Goal: Complete application form

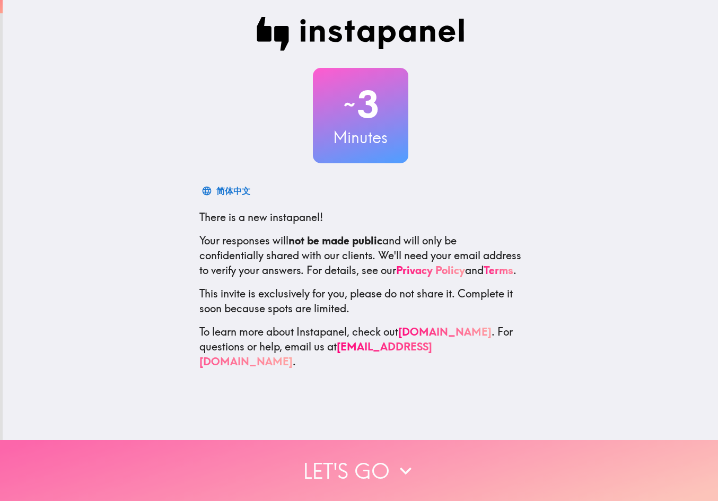
click at [400, 459] on icon "button" at bounding box center [405, 470] width 23 height 23
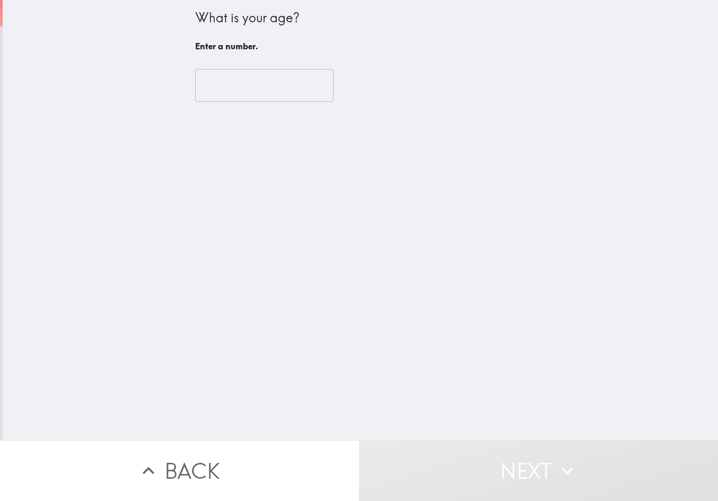
click at [280, 78] on input "number" at bounding box center [264, 85] width 138 height 33
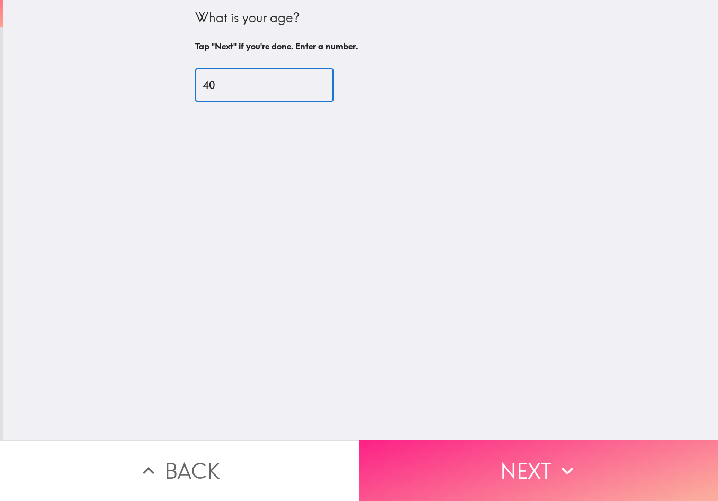
type input "40"
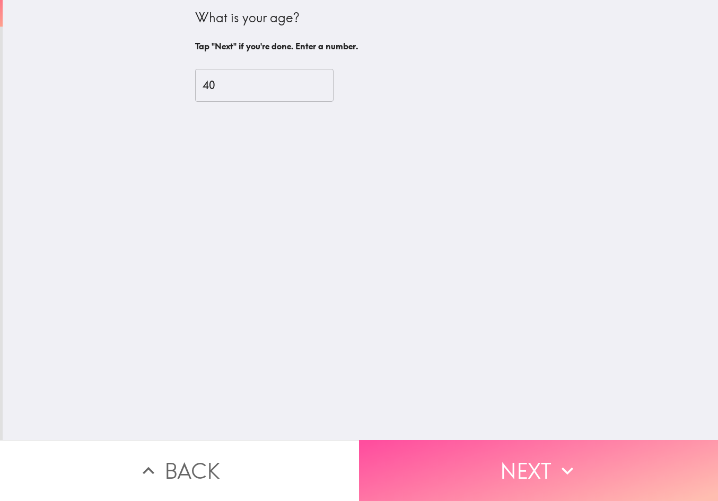
click at [562, 445] on button "Next" at bounding box center [538, 470] width 359 height 61
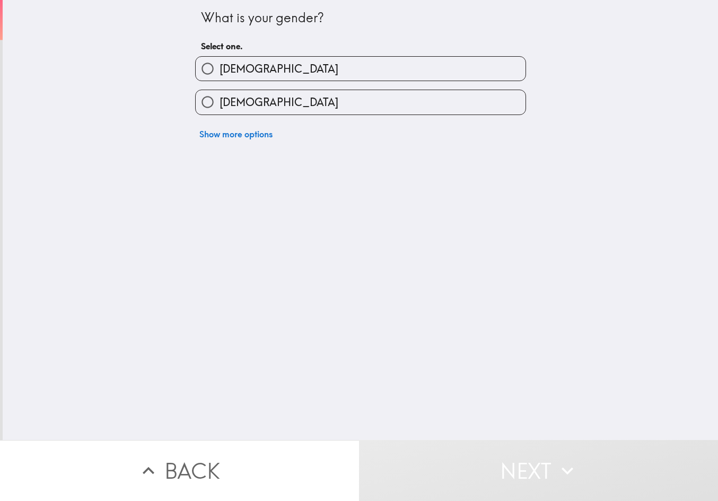
click at [285, 71] on label "[DEMOGRAPHIC_DATA]" at bounding box center [361, 69] width 330 height 24
click at [219, 71] on input "[DEMOGRAPHIC_DATA]" at bounding box center [208, 69] width 24 height 24
radio input "true"
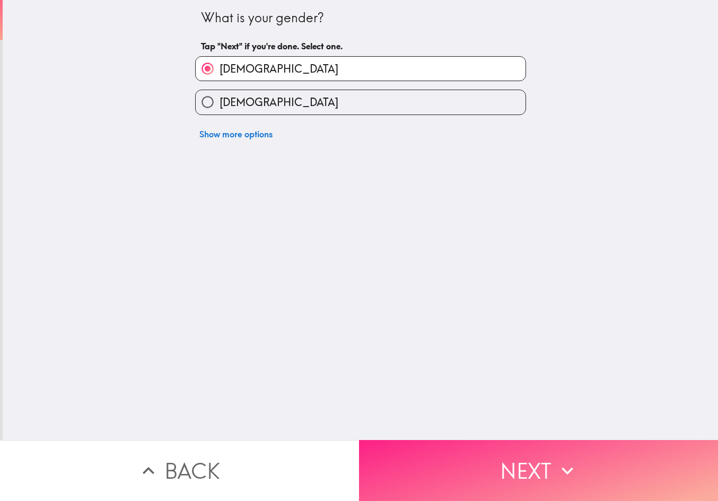
click at [550, 452] on button "Next" at bounding box center [538, 470] width 359 height 61
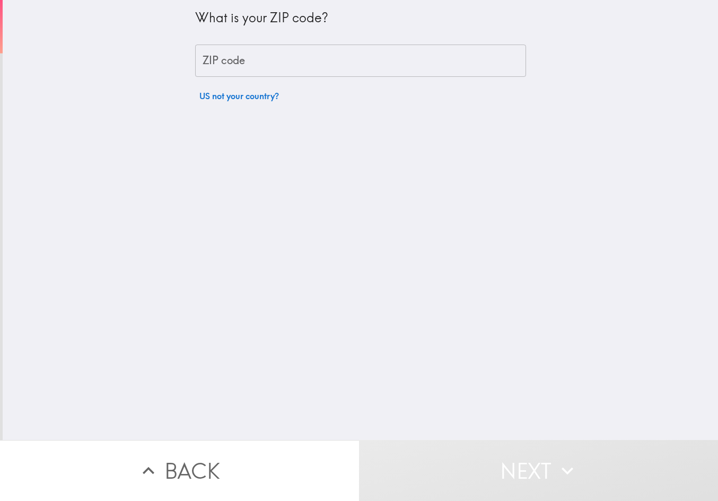
click at [288, 60] on input "ZIP code" at bounding box center [360, 61] width 331 height 33
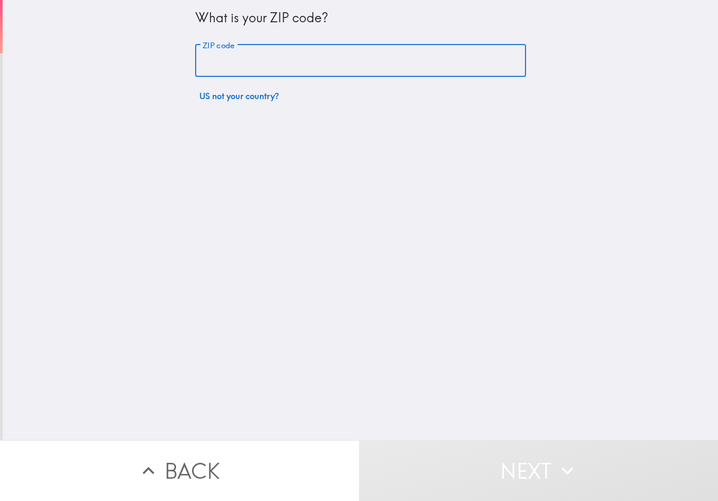
click at [339, 59] on input "ZIP code" at bounding box center [360, 61] width 331 height 33
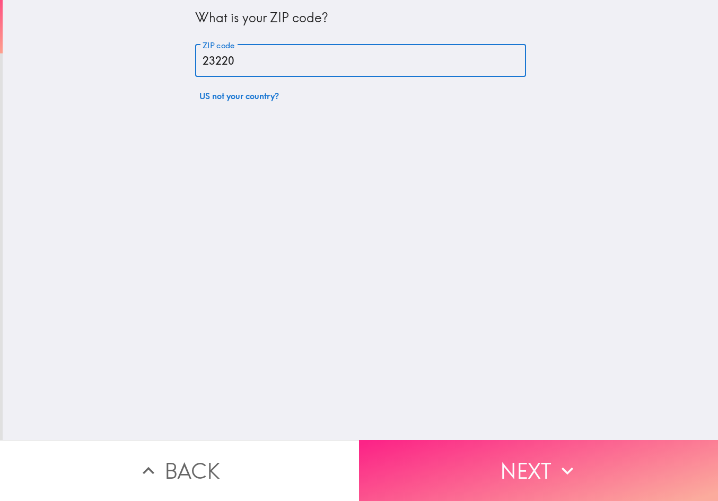
type input "23220"
click at [535, 451] on button "Next" at bounding box center [538, 470] width 359 height 61
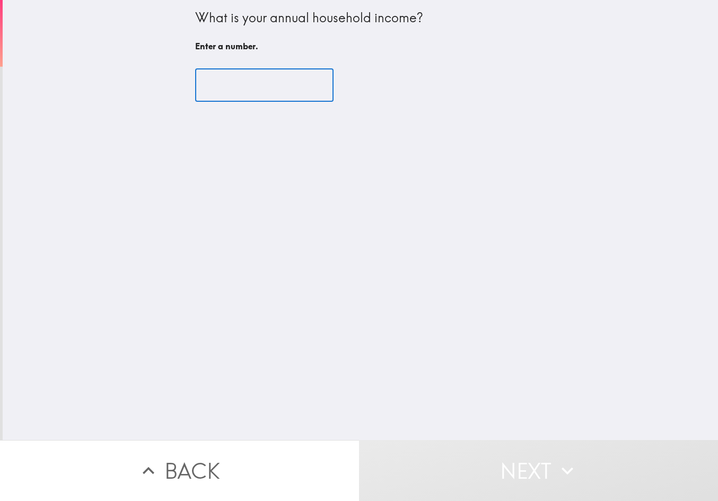
click at [278, 83] on input "number" at bounding box center [264, 85] width 138 height 33
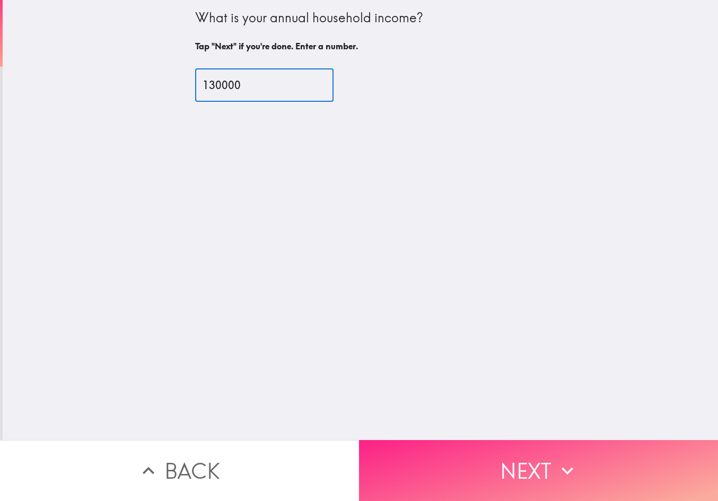
type input "130000"
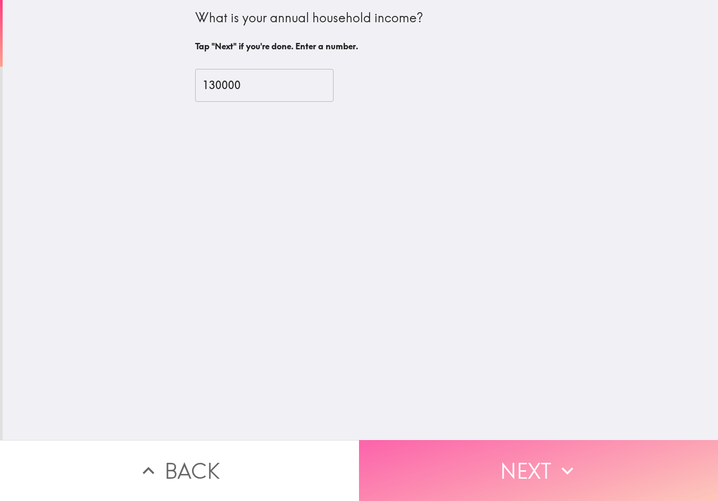
click at [552, 448] on button "Next" at bounding box center [538, 470] width 359 height 61
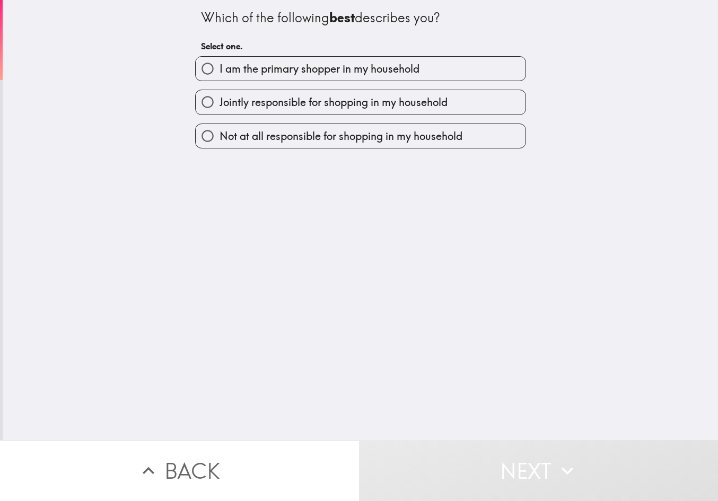
click at [376, 72] on span "I am the primary shopper in my household" at bounding box center [319, 68] width 200 height 15
click at [219, 72] on input "I am the primary shopper in my household" at bounding box center [208, 69] width 24 height 24
radio input "true"
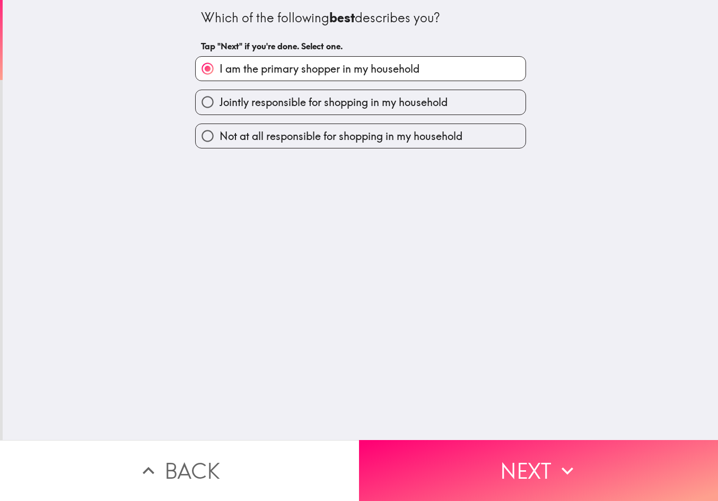
click at [530, 448] on button "Next" at bounding box center [538, 470] width 359 height 61
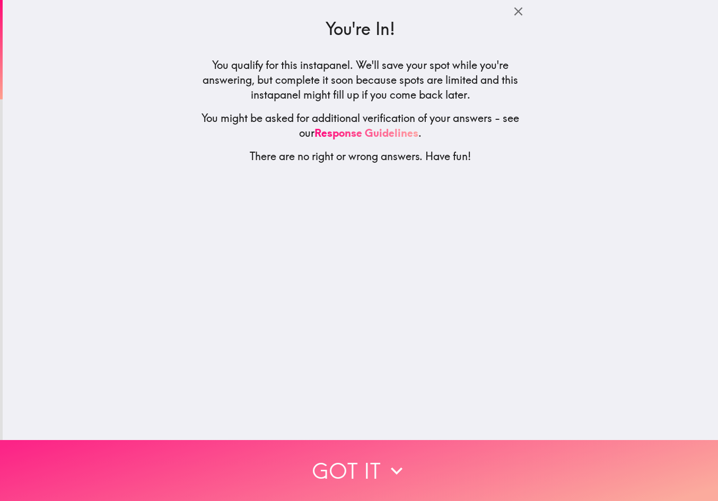
click at [405, 455] on button "Got it" at bounding box center [359, 470] width 718 height 61
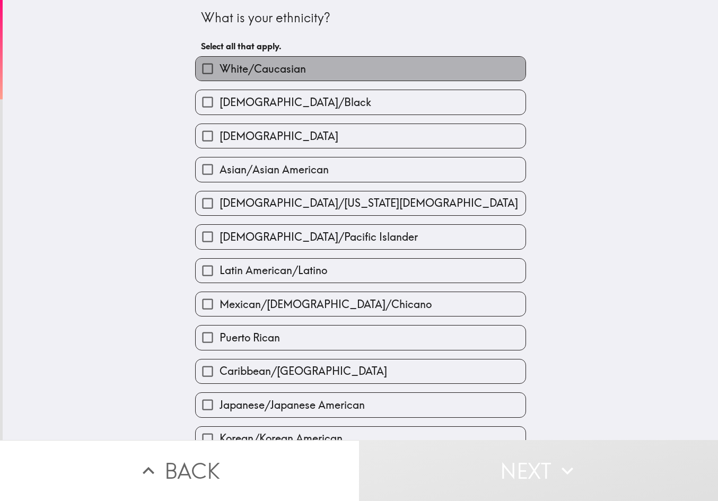
click at [305, 72] on label "White/Caucasian" at bounding box center [361, 69] width 330 height 24
click at [219, 72] on input "White/Caucasian" at bounding box center [208, 69] width 24 height 24
checkbox input "true"
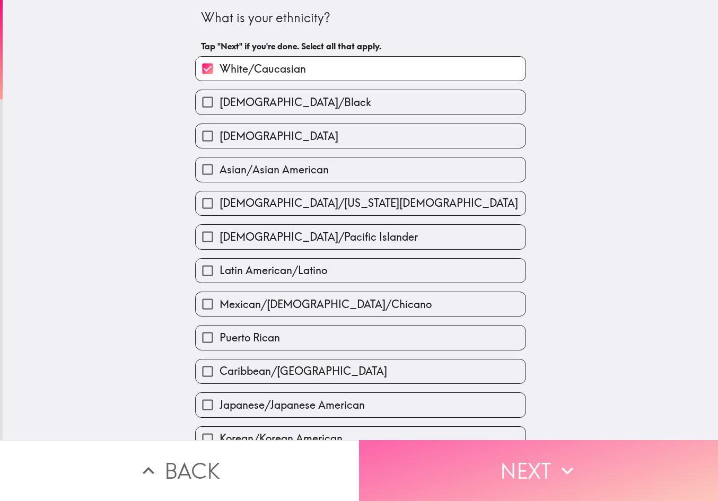
click at [569, 459] on icon "button" at bounding box center [567, 470] width 23 height 23
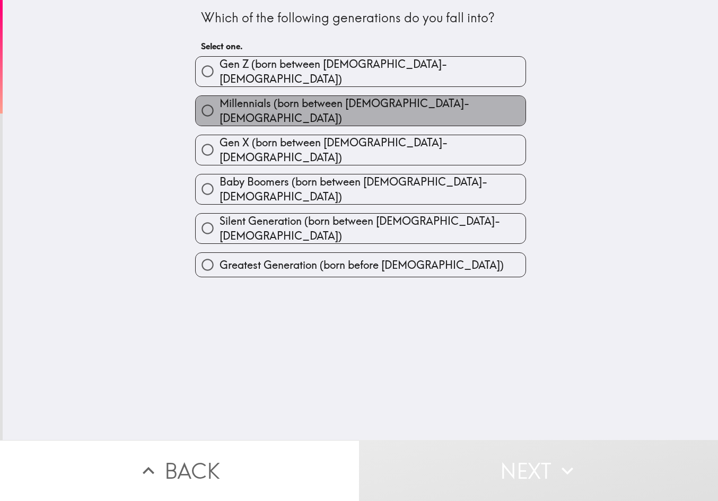
click at [395, 103] on span "Millennials (born between [DEMOGRAPHIC_DATA]-[DEMOGRAPHIC_DATA])" at bounding box center [372, 111] width 306 height 30
click at [219, 103] on input "Millennials (born between [DEMOGRAPHIC_DATA]-[DEMOGRAPHIC_DATA])" at bounding box center [208, 111] width 24 height 24
radio input "true"
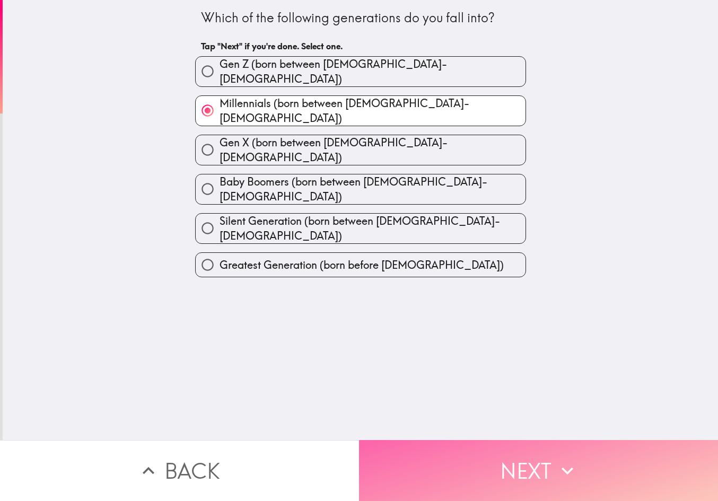
click at [574, 459] on icon "button" at bounding box center [567, 470] width 23 height 23
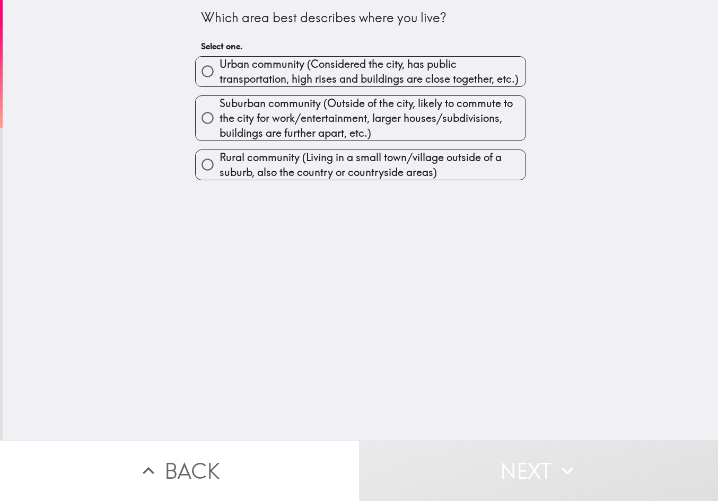
click at [300, 63] on span "Urban community (Considered the city, has public transportation, high rises and…" at bounding box center [372, 72] width 306 height 30
click at [219, 63] on input "Urban community (Considered the city, has public transportation, high rises and…" at bounding box center [208, 71] width 24 height 24
radio input "true"
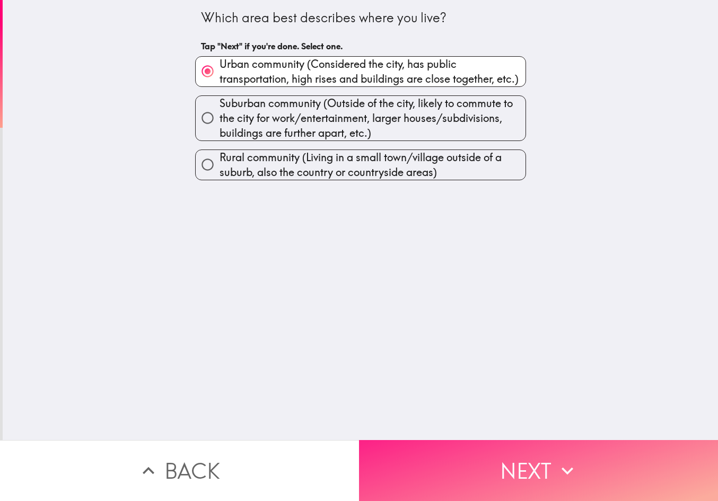
click at [573, 459] on icon "button" at bounding box center [567, 470] width 23 height 23
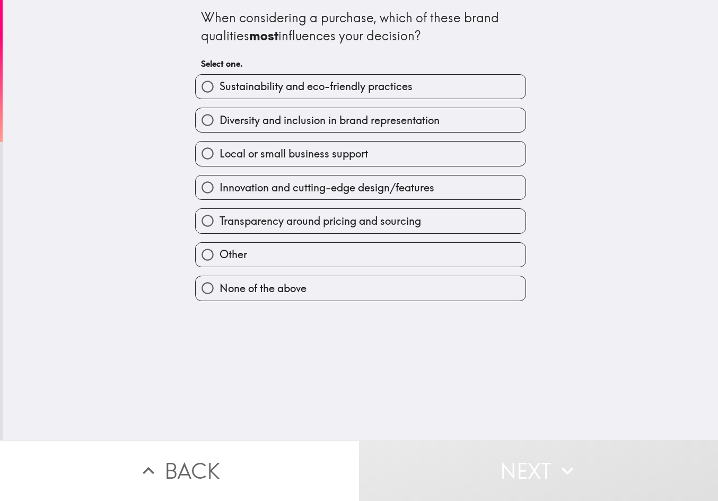
click at [438, 190] on label "Innovation and cutting-edge design/features" at bounding box center [361, 187] width 330 height 24
click at [219, 190] on input "Innovation and cutting-edge design/features" at bounding box center [208, 187] width 24 height 24
radio input "true"
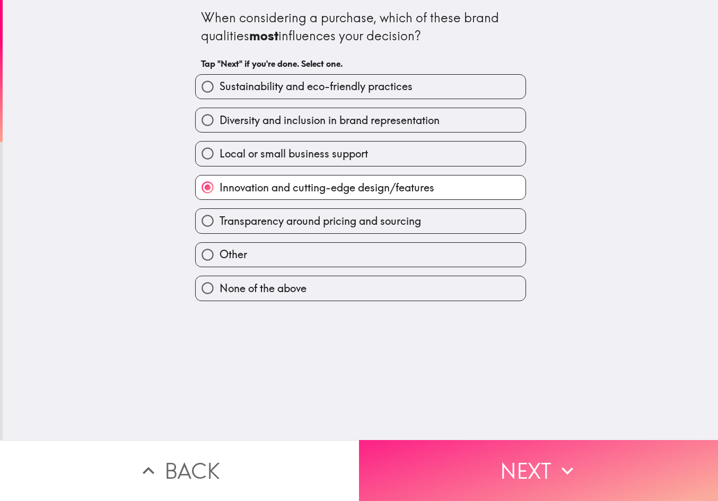
click at [523, 460] on button "Next" at bounding box center [538, 470] width 359 height 61
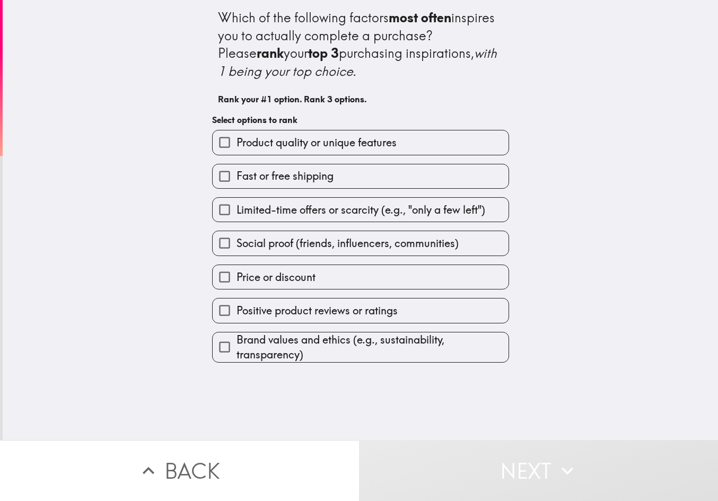
drag, startPoint x: 206, startPoint y: 14, endPoint x: 497, endPoint y: 221, distance: 357.0
click at [437, 139] on div "Which of the following factors most often inspires you to actually complete a p…" at bounding box center [360, 181] width 339 height 363
click at [682, 104] on div "Which of the following factors most often inspires you to actually complete a p…" at bounding box center [360, 220] width 715 height 440
click at [372, 142] on span "Product quality or unique features" at bounding box center [316, 142] width 160 height 15
click at [236, 142] on input "Product quality or unique features" at bounding box center [225, 142] width 24 height 24
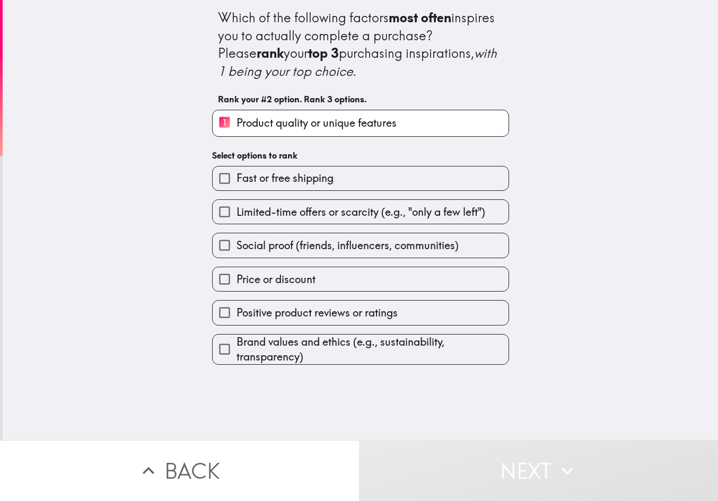
click at [702, 116] on div "Which of the following factors most often inspires you to actually complete a p…" at bounding box center [360, 220] width 715 height 440
click at [295, 281] on span "Price or discount" at bounding box center [275, 279] width 79 height 15
click at [236, 281] on input "Price or discount" at bounding box center [225, 279] width 24 height 24
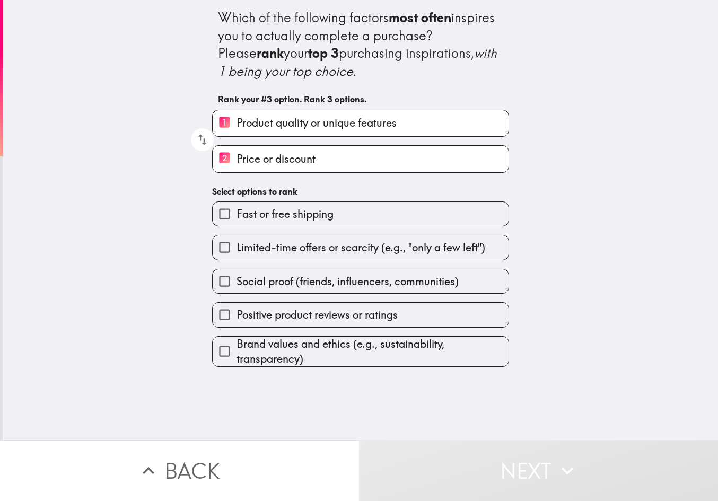
click at [349, 316] on span "Positive product reviews or ratings" at bounding box center [316, 314] width 161 height 15
click at [236, 316] on input "Positive product reviews or ratings" at bounding box center [225, 315] width 24 height 24
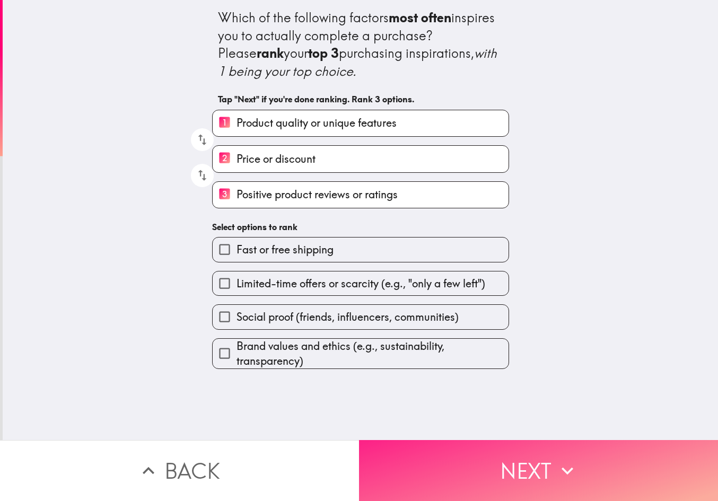
click at [604, 462] on button "Next" at bounding box center [538, 470] width 359 height 61
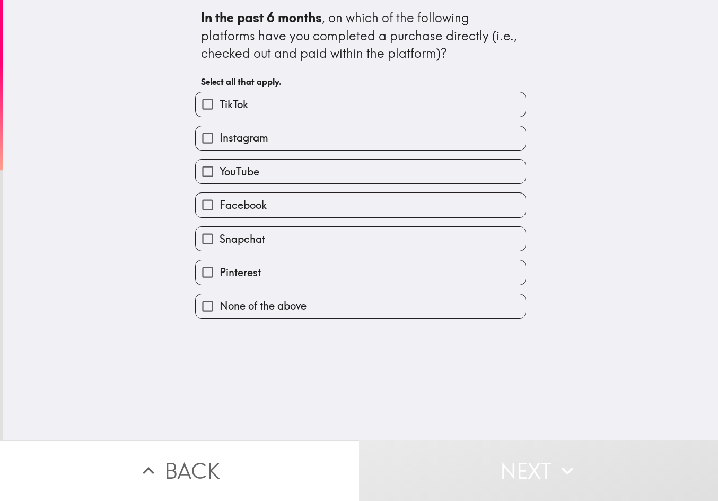
click at [254, 106] on label "TikTok" at bounding box center [361, 104] width 330 height 24
click at [219, 106] on input "TikTok" at bounding box center [208, 104] width 24 height 24
checkbox input "true"
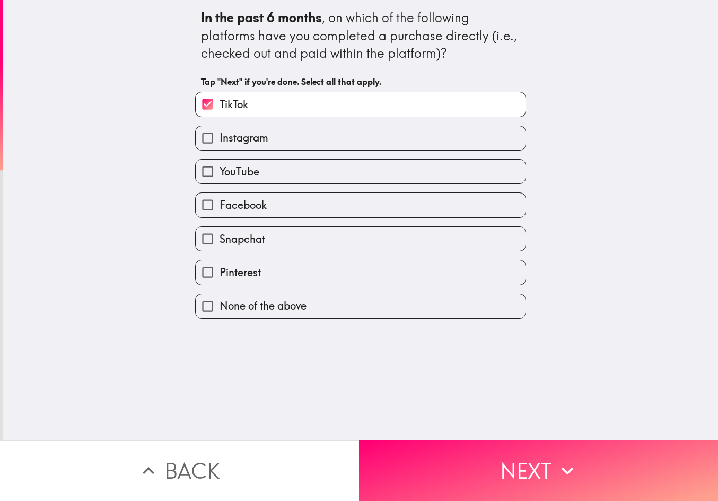
click at [243, 137] on span "Instagram" at bounding box center [243, 137] width 49 height 15
click at [219, 137] on input "Instagram" at bounding box center [208, 138] width 24 height 24
checkbox input "true"
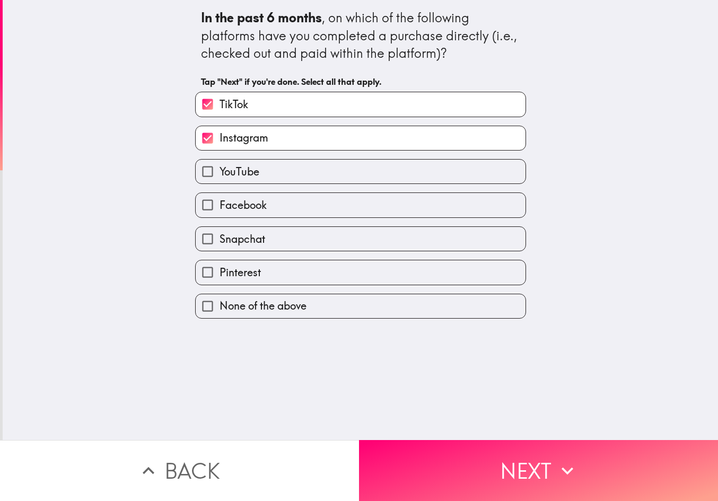
click at [247, 177] on span "YouTube" at bounding box center [239, 171] width 40 height 15
click at [219, 177] on input "YouTube" at bounding box center [208, 172] width 24 height 24
checkbox input "true"
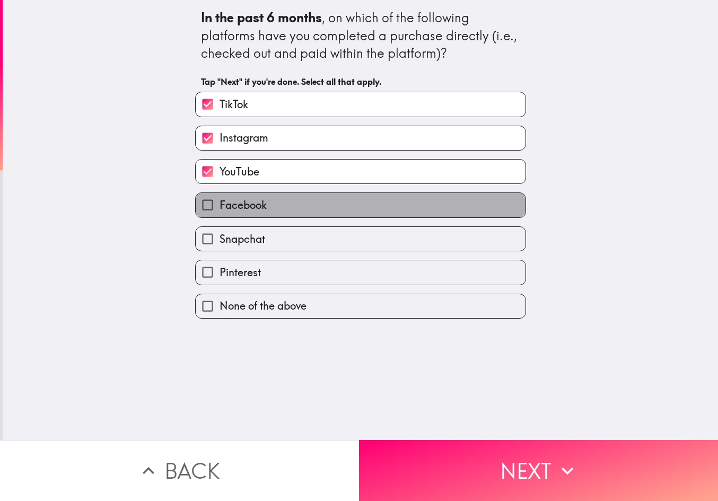
click at [248, 201] on span "Facebook" at bounding box center [242, 205] width 47 height 15
click at [219, 201] on input "Facebook" at bounding box center [208, 205] width 24 height 24
checkbox input "true"
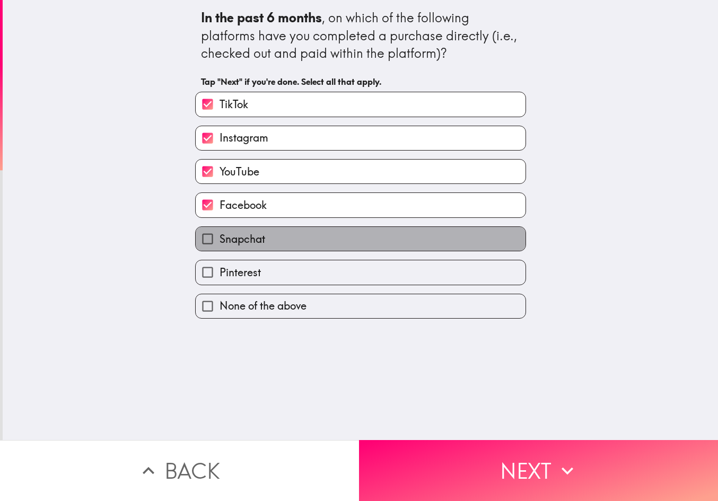
click at [251, 242] on span "Snapchat" at bounding box center [242, 239] width 46 height 15
click at [219, 242] on input "Snapchat" at bounding box center [208, 239] width 24 height 24
checkbox input "true"
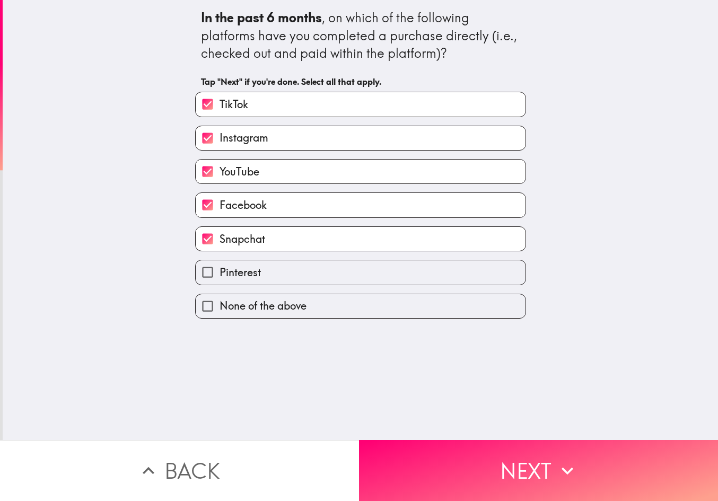
click at [250, 278] on span "Pinterest" at bounding box center [239, 272] width 41 height 15
click at [219, 278] on input "Pinterest" at bounding box center [208, 272] width 24 height 24
checkbox input "true"
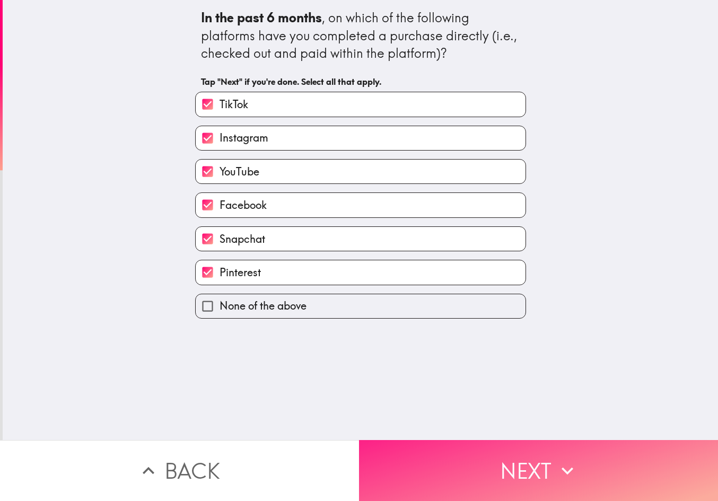
click at [508, 458] on button "Next" at bounding box center [538, 470] width 359 height 61
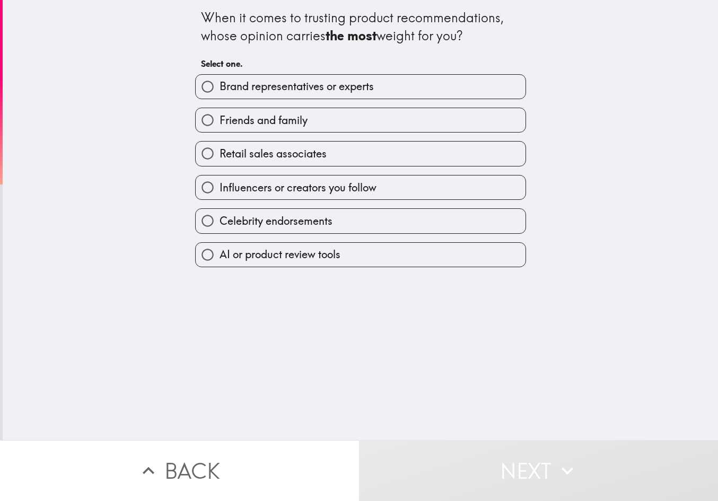
click at [359, 89] on span "Brand representatives or experts" at bounding box center [296, 86] width 154 height 15
click at [219, 89] on input "Brand representatives or experts" at bounding box center [208, 87] width 24 height 24
radio input "true"
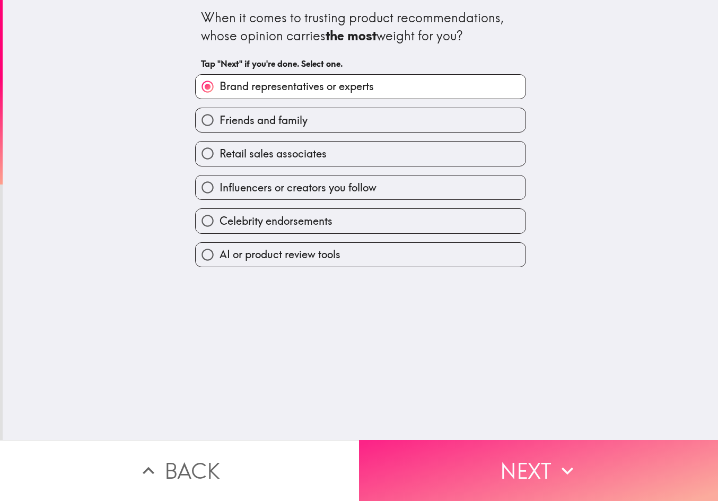
click at [524, 451] on button "Next" at bounding box center [538, 470] width 359 height 61
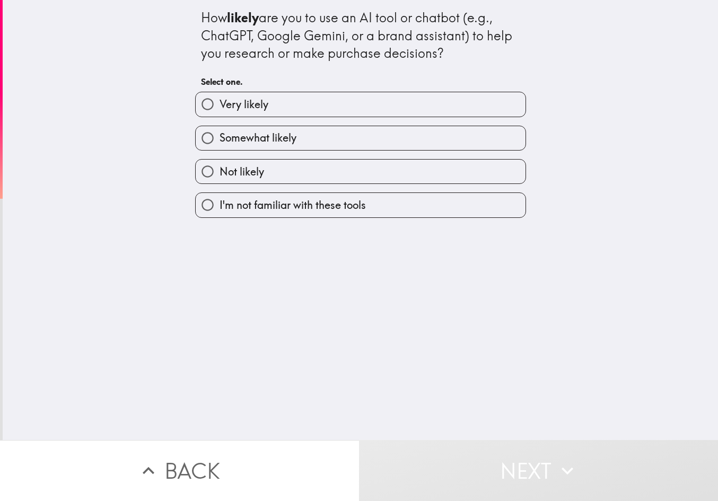
click at [263, 112] on label "Very likely" at bounding box center [361, 104] width 330 height 24
click at [219, 112] on input "Very likely" at bounding box center [208, 104] width 24 height 24
radio input "true"
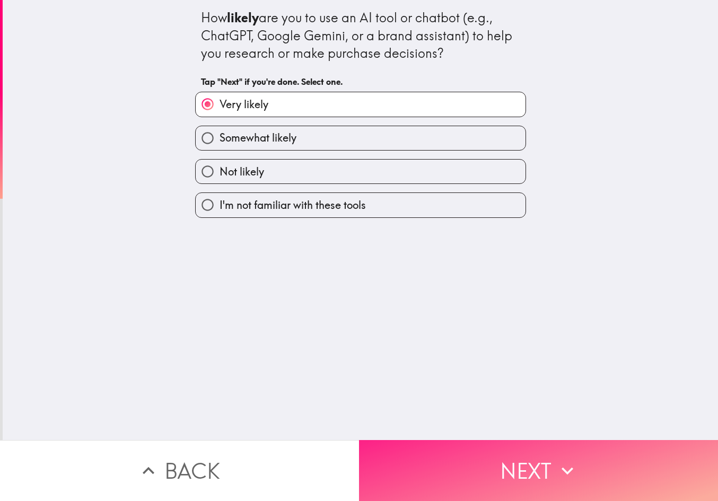
click at [530, 447] on button "Next" at bounding box center [538, 470] width 359 height 61
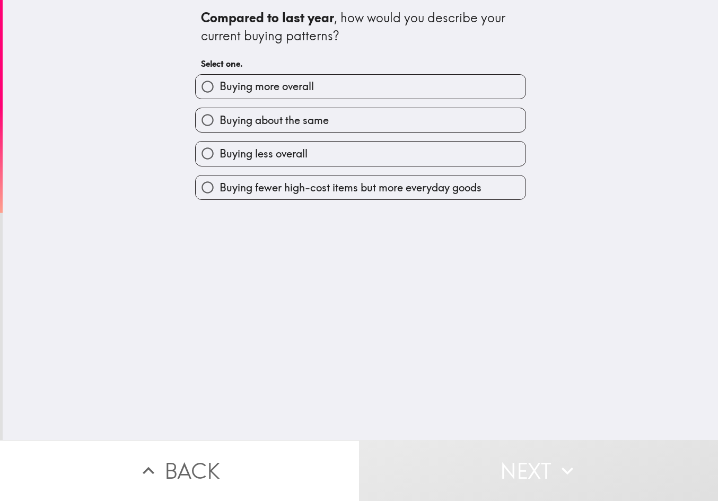
click at [315, 83] on label "Buying more overall" at bounding box center [361, 87] width 330 height 24
click at [219, 83] on input "Buying more overall" at bounding box center [208, 87] width 24 height 24
radio input "true"
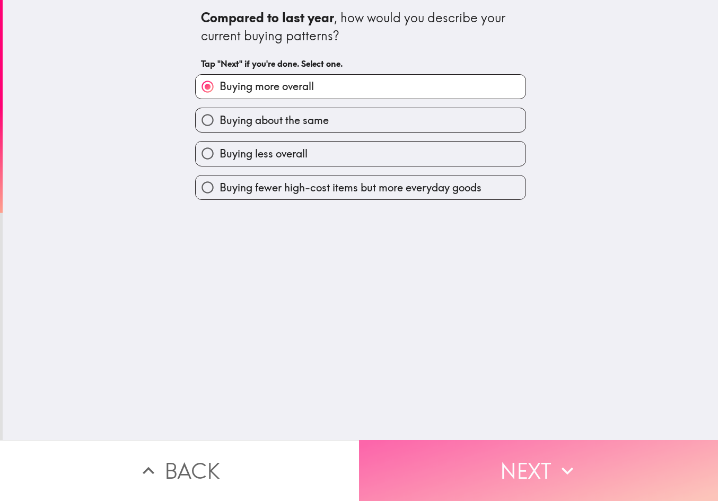
click at [569, 449] on button "Next" at bounding box center [538, 470] width 359 height 61
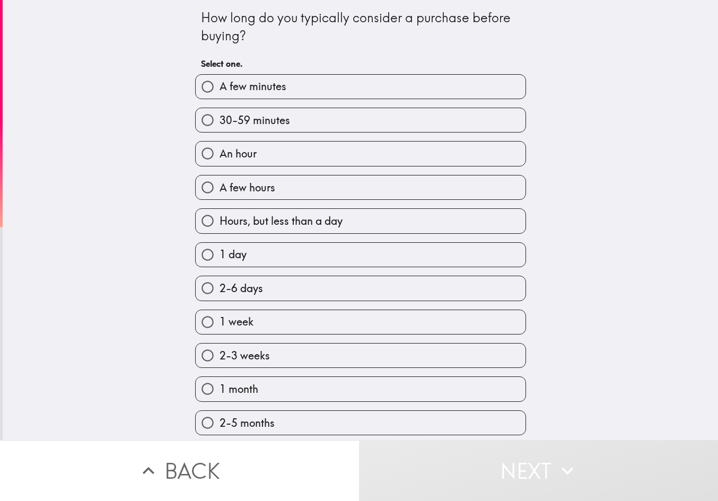
click at [277, 215] on span "Hours, but less than a day" at bounding box center [280, 221] width 123 height 15
click at [219, 215] on input "Hours, but less than a day" at bounding box center [208, 221] width 24 height 24
radio input "true"
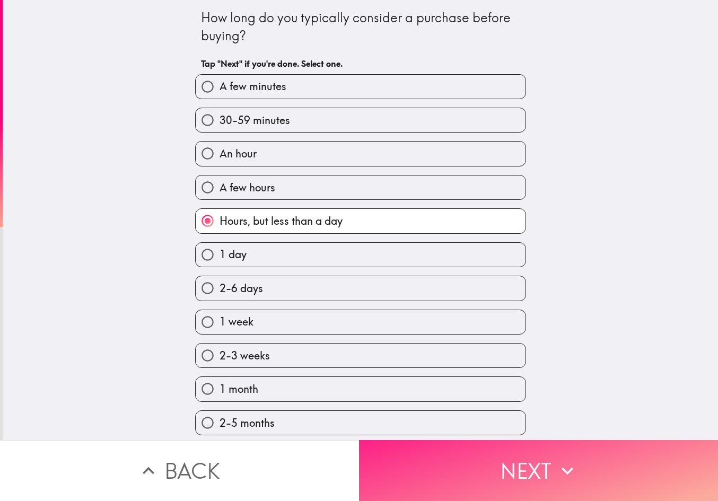
click at [550, 455] on button "Next" at bounding box center [538, 470] width 359 height 61
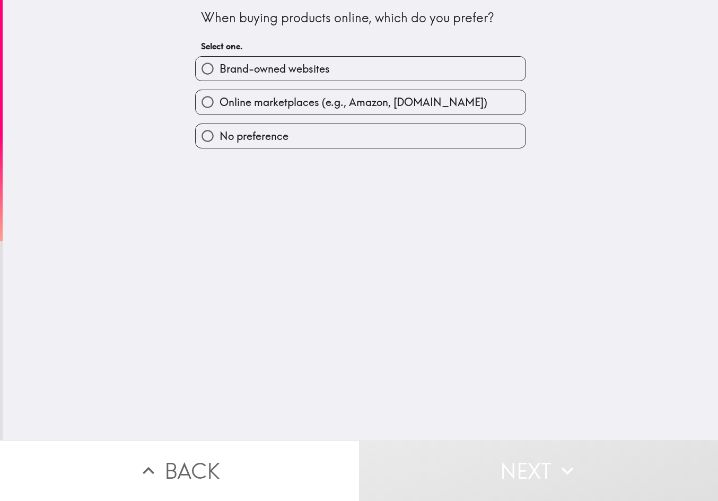
click at [288, 66] on span "Brand-owned websites" at bounding box center [274, 68] width 110 height 15
click at [219, 66] on input "Brand-owned websites" at bounding box center [208, 69] width 24 height 24
radio input "true"
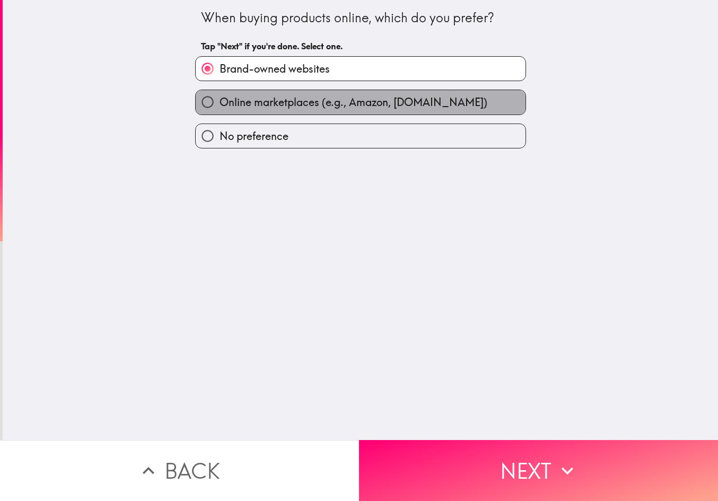
click at [339, 98] on span "Online marketplaces (e.g., Amazon, [DOMAIN_NAME])" at bounding box center [353, 102] width 268 height 15
click at [219, 98] on input "Online marketplaces (e.g., Amazon, [DOMAIN_NAME])" at bounding box center [208, 102] width 24 height 24
radio input "true"
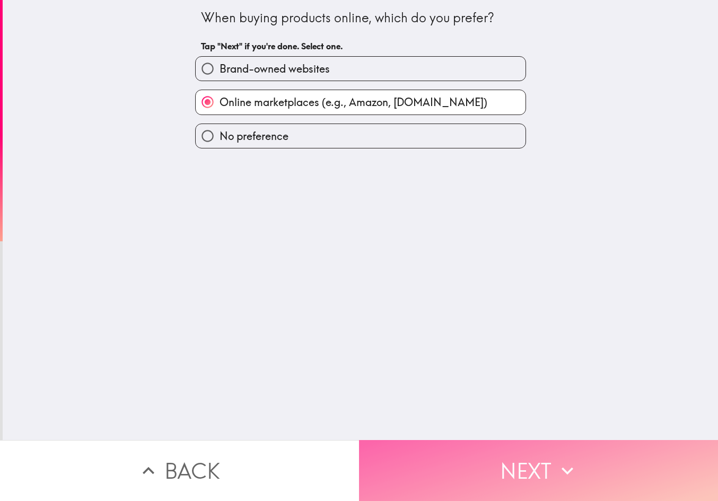
click at [522, 440] on button "Next" at bounding box center [538, 470] width 359 height 61
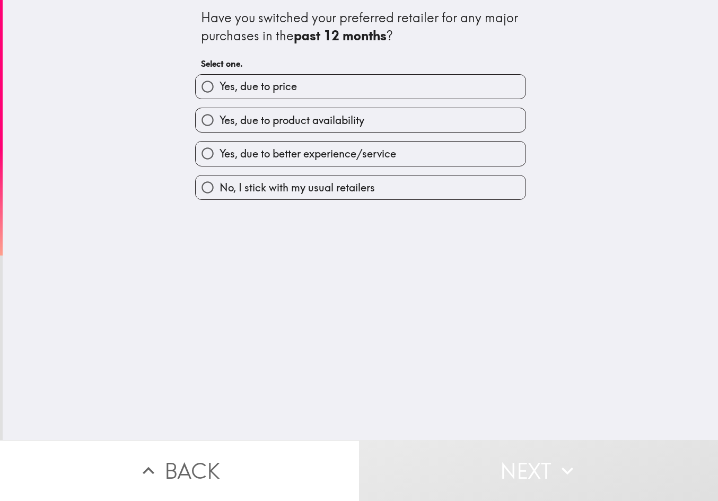
click at [292, 82] on label "Yes, due to price" at bounding box center [361, 87] width 330 height 24
click at [219, 82] on input "Yes, due to price" at bounding box center [208, 87] width 24 height 24
radio input "true"
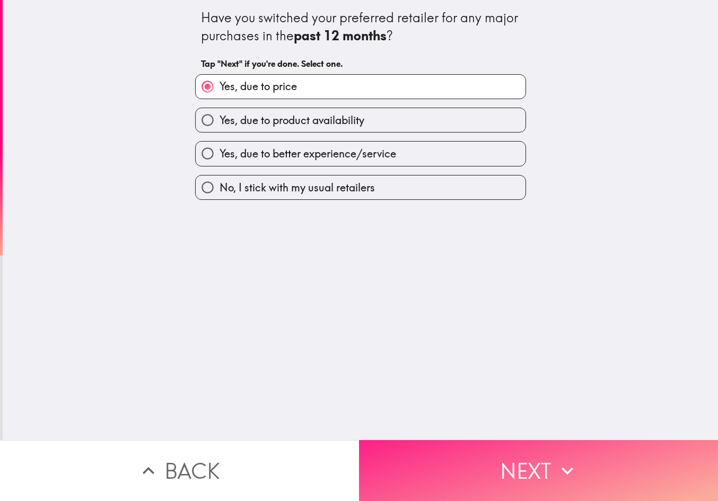
click at [521, 453] on button "Next" at bounding box center [538, 470] width 359 height 61
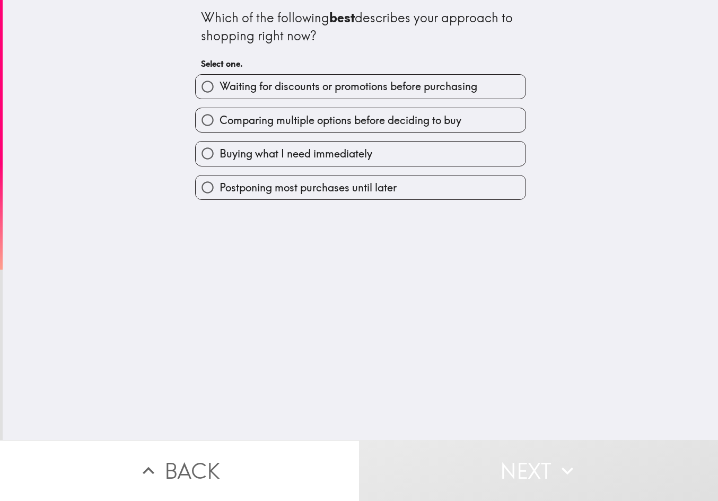
click at [309, 84] on span "Waiting for discounts or promotions before purchasing" at bounding box center [348, 86] width 258 height 15
click at [219, 84] on input "Waiting for discounts or promotions before purchasing" at bounding box center [208, 87] width 24 height 24
radio input "true"
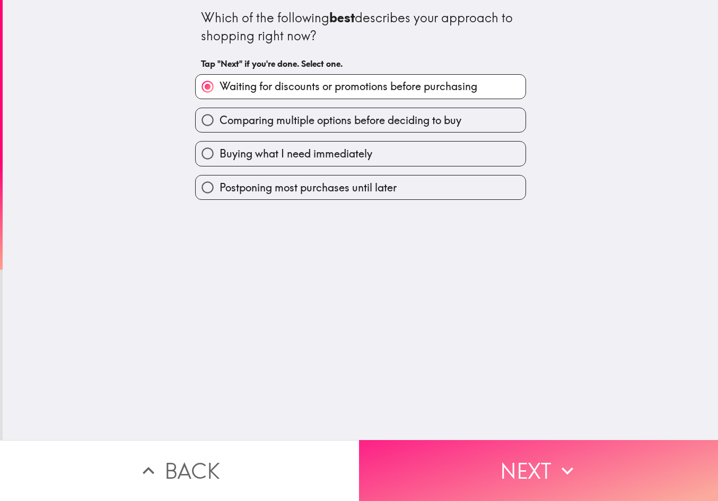
click at [539, 445] on button "Next" at bounding box center [538, 470] width 359 height 61
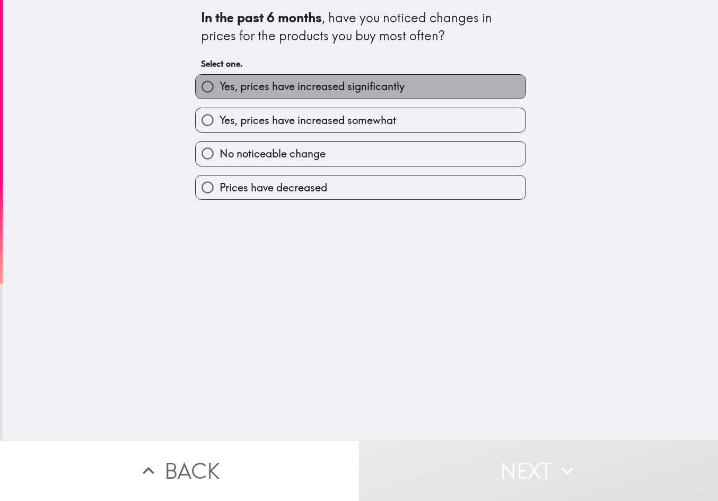
click at [325, 84] on span "Yes, prices have increased significantly" at bounding box center [311, 86] width 185 height 15
click at [219, 84] on input "Yes, prices have increased significantly" at bounding box center [208, 87] width 24 height 24
radio input "true"
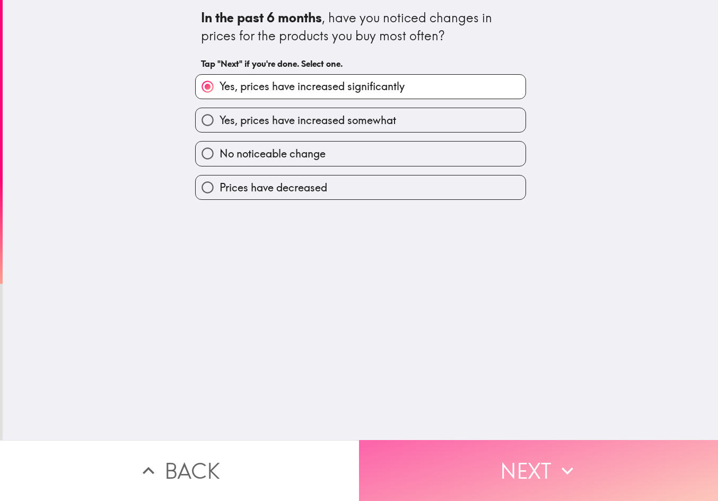
click at [527, 466] on button "Next" at bounding box center [538, 470] width 359 height 61
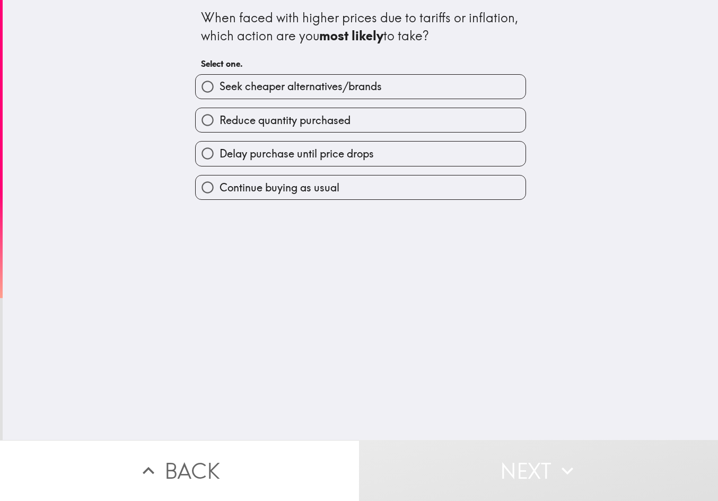
click at [344, 188] on label "Continue buying as usual" at bounding box center [361, 187] width 330 height 24
click at [219, 188] on input "Continue buying as usual" at bounding box center [208, 187] width 24 height 24
radio input "true"
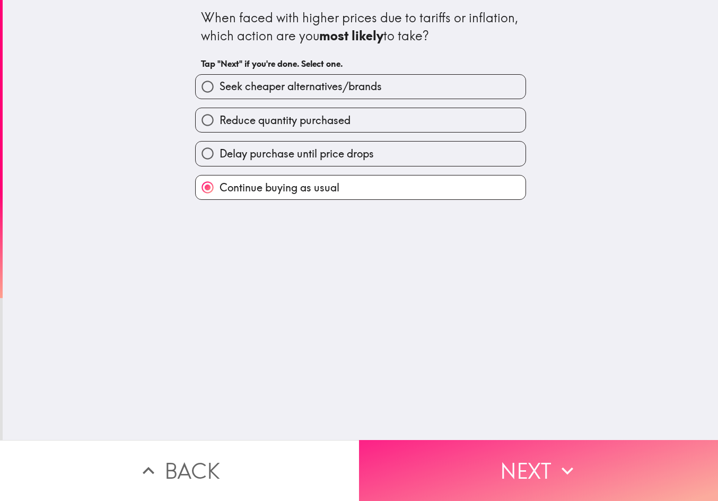
click at [546, 448] on button "Next" at bounding box center [538, 470] width 359 height 61
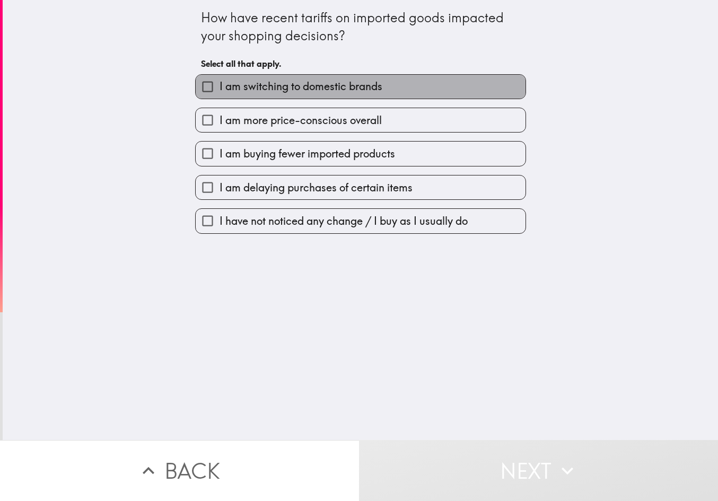
click at [351, 89] on span "I am switching to domestic brands" at bounding box center [300, 86] width 163 height 15
click at [219, 89] on input "I am switching to domestic brands" at bounding box center [208, 87] width 24 height 24
checkbox input "true"
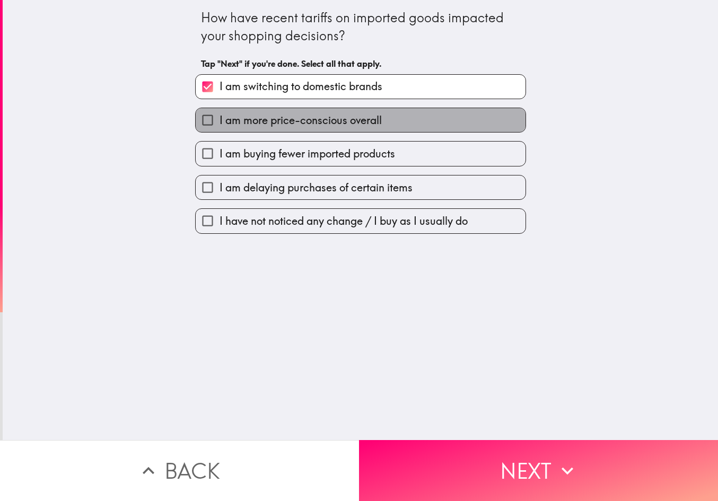
click at [359, 113] on span "I am more price-conscious overall" at bounding box center [300, 120] width 162 height 15
click at [219, 112] on input "I am more price-conscious overall" at bounding box center [208, 120] width 24 height 24
checkbox input "true"
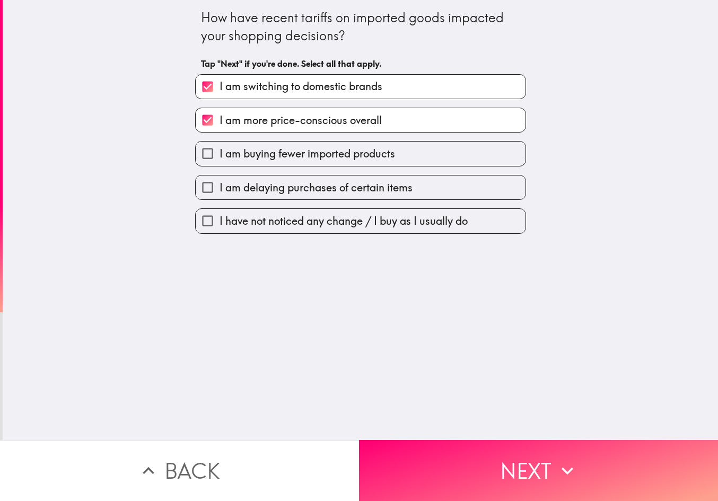
click at [365, 145] on label "I am buying fewer imported products" at bounding box center [361, 154] width 330 height 24
click at [219, 145] on input "I am buying fewer imported products" at bounding box center [208, 154] width 24 height 24
checkbox input "true"
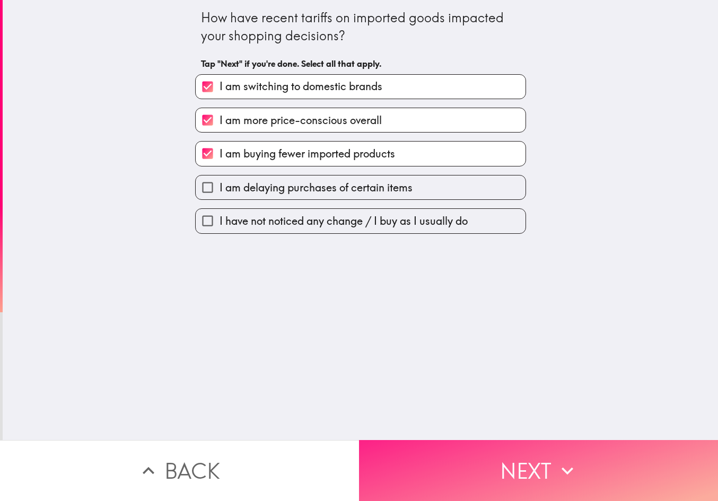
click at [556, 459] on icon "button" at bounding box center [567, 470] width 23 height 23
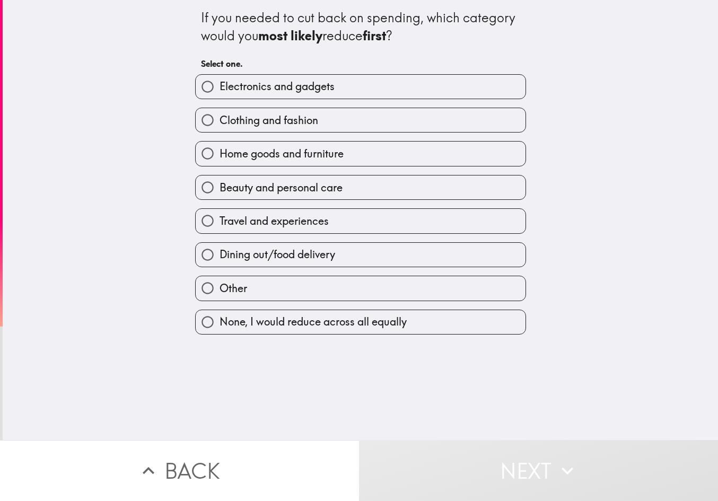
click at [274, 89] on span "Electronics and gadgets" at bounding box center [276, 86] width 115 height 15
click at [219, 89] on input "Electronics and gadgets" at bounding box center [208, 87] width 24 height 24
radio input "true"
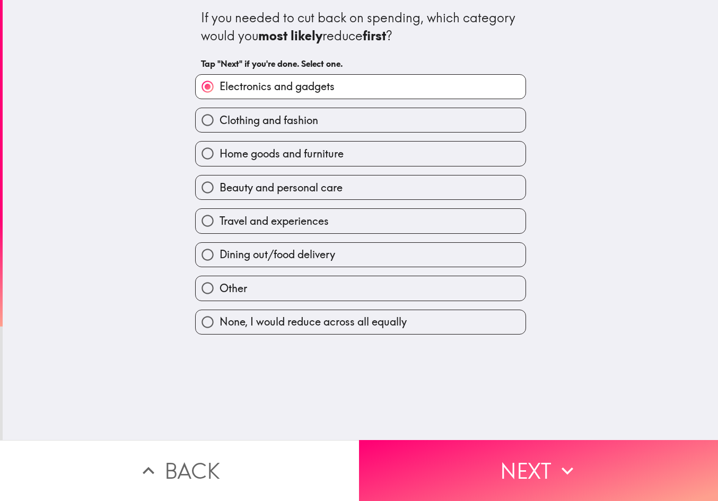
click at [277, 110] on label "Clothing and fashion" at bounding box center [361, 120] width 330 height 24
click at [219, 110] on input "Clothing and fashion" at bounding box center [208, 120] width 24 height 24
radio input "true"
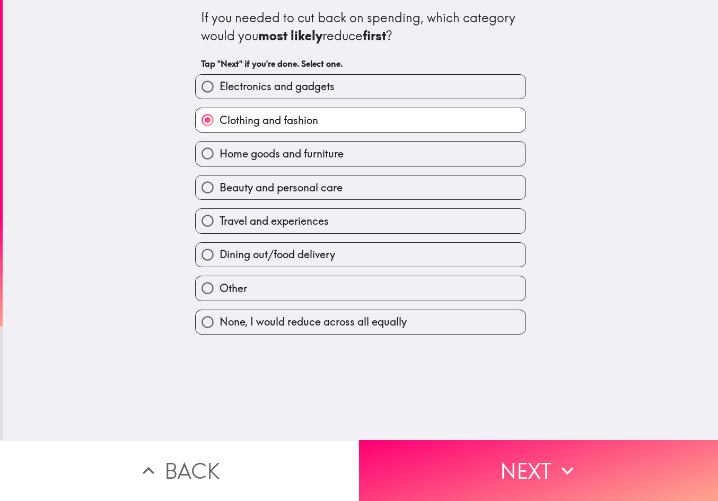
click at [278, 144] on label "Home goods and furniture" at bounding box center [361, 154] width 330 height 24
click at [219, 144] on input "Home goods and furniture" at bounding box center [208, 154] width 24 height 24
radio input "true"
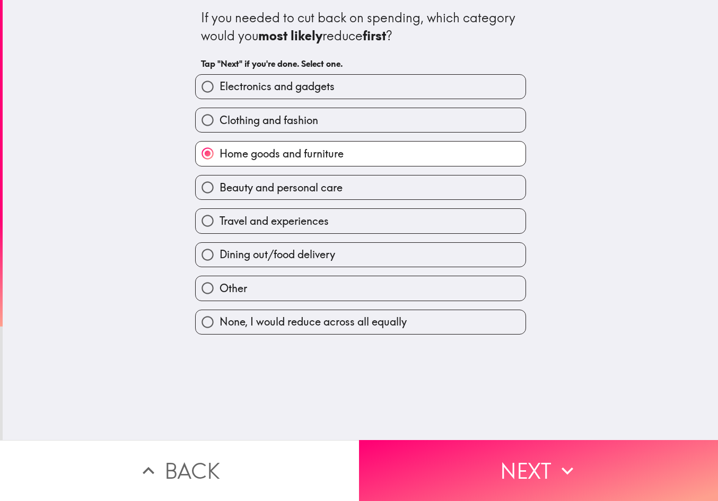
click at [286, 190] on span "Beauty and personal care" at bounding box center [280, 187] width 123 height 15
click at [219, 190] on input "Beauty and personal care" at bounding box center [208, 187] width 24 height 24
radio input "true"
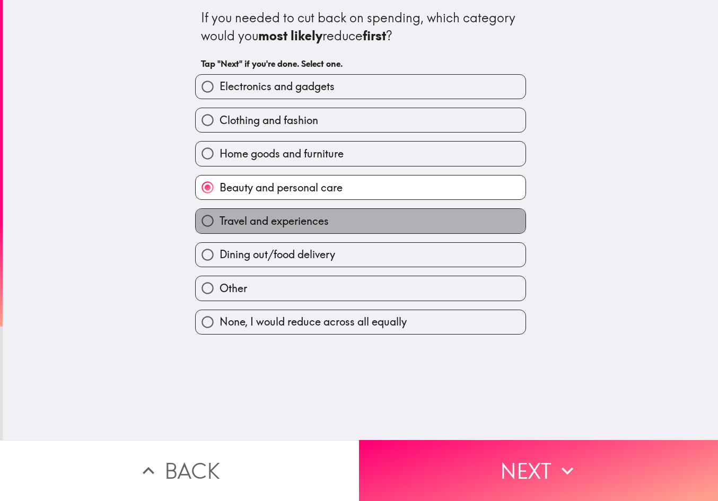
click at [290, 227] on span "Travel and experiences" at bounding box center [273, 221] width 109 height 15
click at [219, 227] on input "Travel and experiences" at bounding box center [208, 221] width 24 height 24
radio input "true"
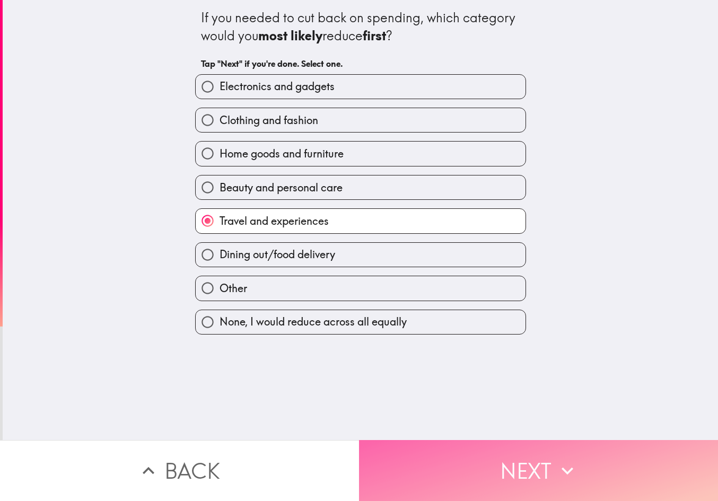
click at [556, 450] on button "Next" at bounding box center [538, 470] width 359 height 61
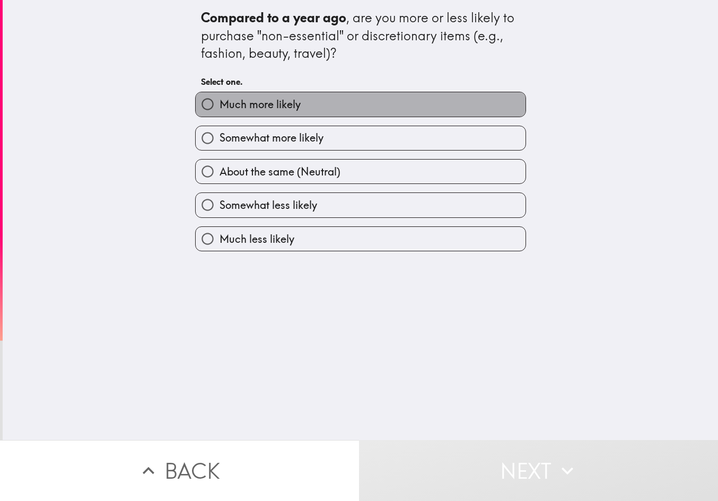
click at [300, 116] on label "Much more likely" at bounding box center [361, 104] width 330 height 24
click at [219, 116] on input "Much more likely" at bounding box center [208, 104] width 24 height 24
radio input "true"
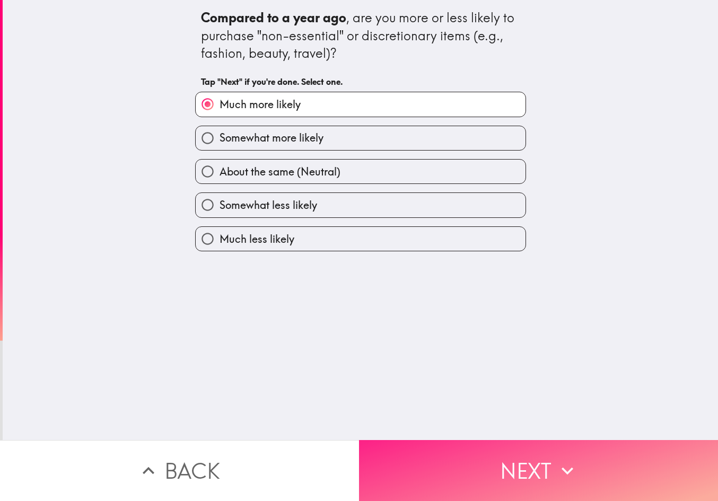
click at [564, 446] on button "Next" at bounding box center [538, 470] width 359 height 61
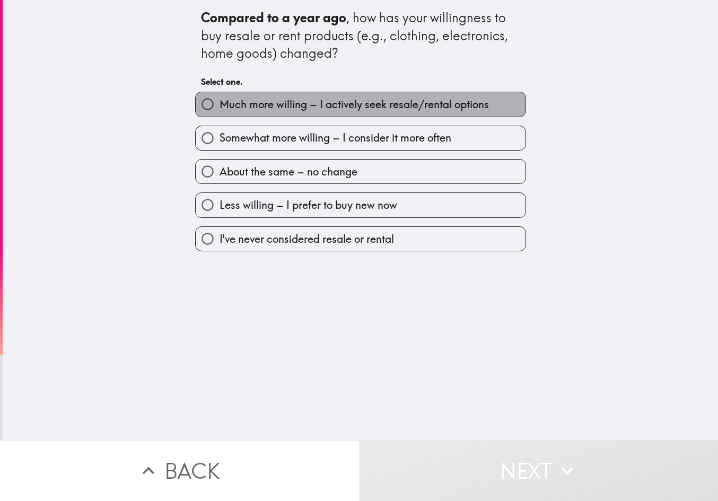
click at [322, 102] on span "Much more willing – I actively seek resale/rental options" at bounding box center [353, 104] width 269 height 15
click at [219, 102] on input "Much more willing – I actively seek resale/rental options" at bounding box center [208, 104] width 24 height 24
radio input "true"
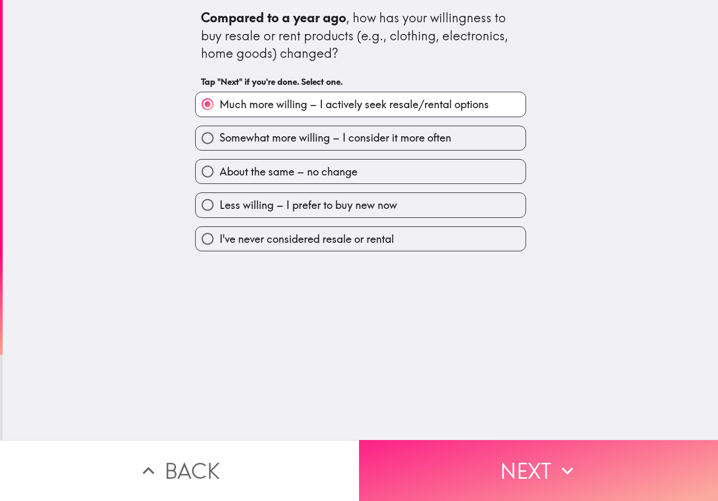
click at [549, 455] on button "Next" at bounding box center [538, 470] width 359 height 61
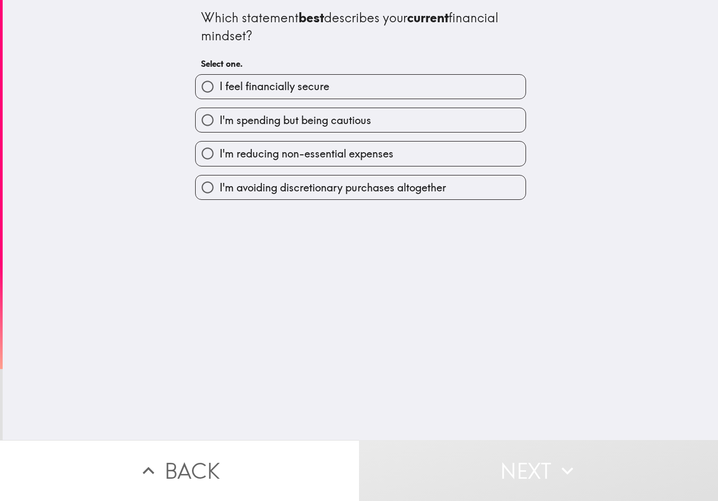
click at [313, 85] on span "I feel financially secure" at bounding box center [274, 86] width 110 height 15
click at [219, 85] on input "I feel financially secure" at bounding box center [208, 87] width 24 height 24
radio input "true"
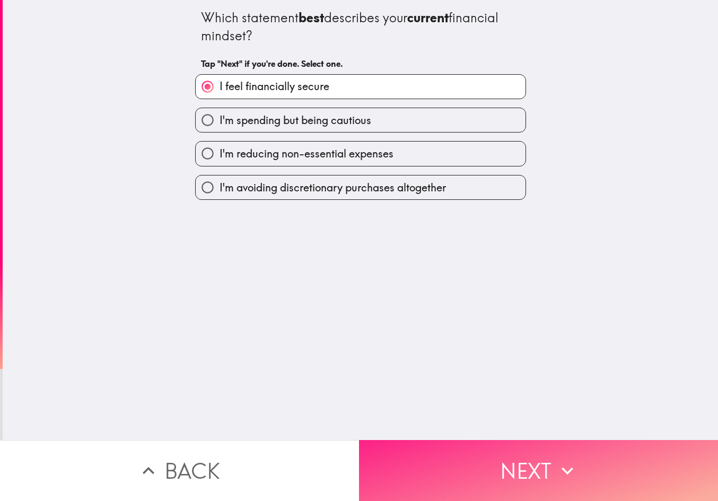
click at [540, 453] on button "Next" at bounding box center [538, 470] width 359 height 61
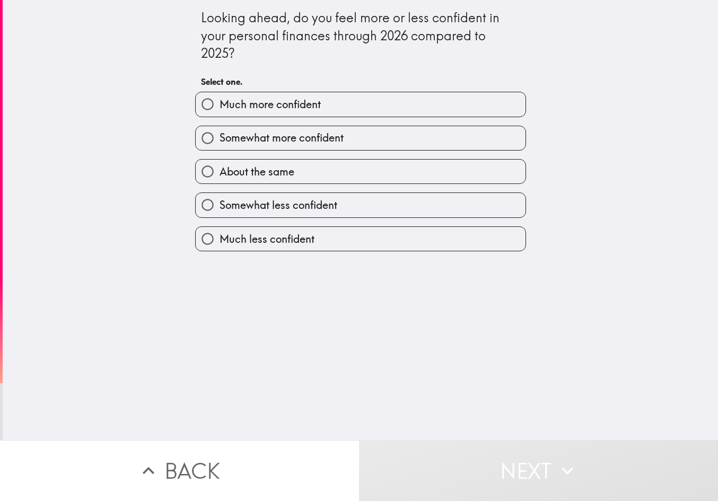
click at [334, 106] on label "Much more confident" at bounding box center [361, 104] width 330 height 24
click at [219, 106] on input "Much more confident" at bounding box center [208, 104] width 24 height 24
radio input "true"
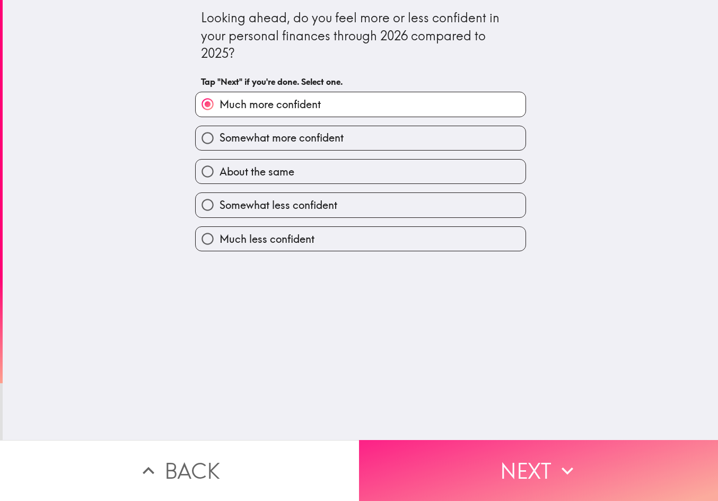
click at [546, 443] on button "Next" at bounding box center [538, 470] width 359 height 61
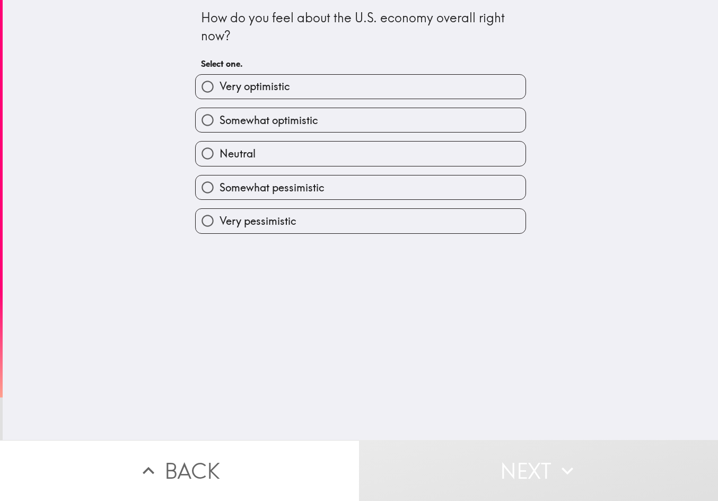
click at [274, 87] on span "Very optimistic" at bounding box center [254, 86] width 71 height 15
click at [219, 87] on input "Very optimistic" at bounding box center [208, 87] width 24 height 24
radio input "true"
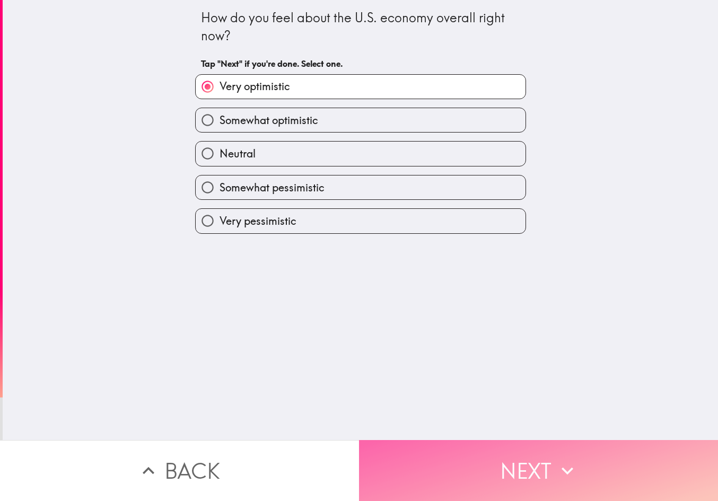
click at [527, 444] on button "Next" at bounding box center [538, 470] width 359 height 61
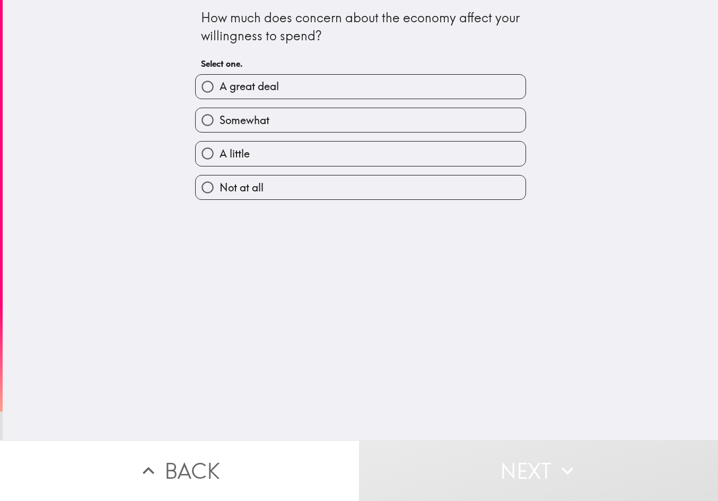
click at [282, 88] on label "A great deal" at bounding box center [361, 87] width 330 height 24
click at [219, 88] on input "A great deal" at bounding box center [208, 87] width 24 height 24
radio input "true"
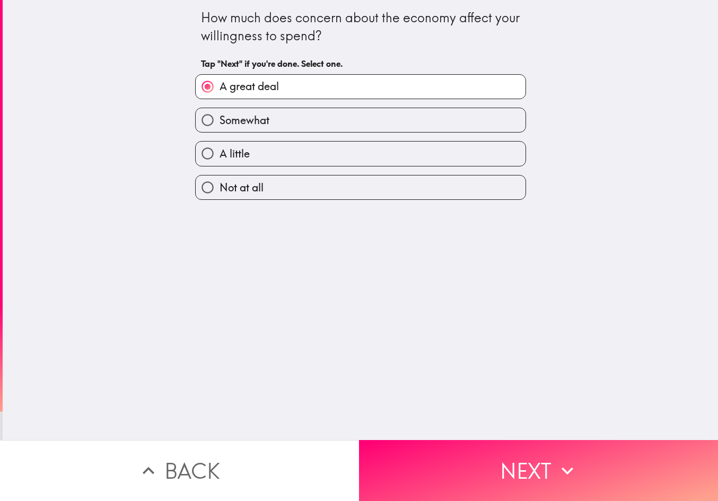
click at [556, 465] on icon "button" at bounding box center [567, 470] width 23 height 23
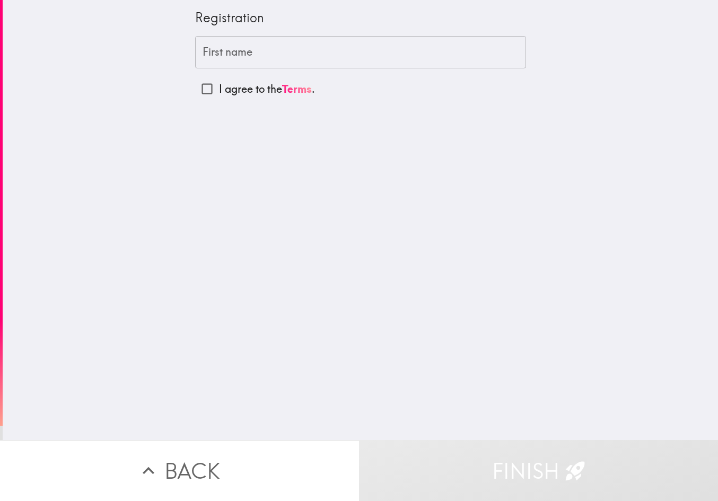
click at [267, 57] on input "First name" at bounding box center [360, 52] width 331 height 33
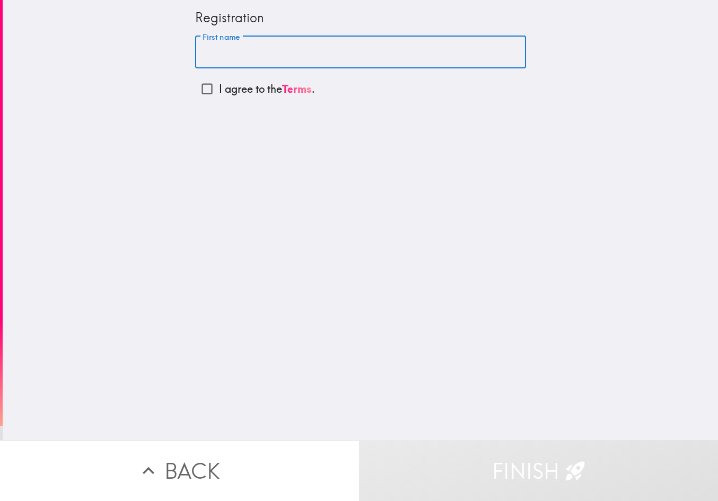
click at [390, 56] on input "First name" at bounding box center [360, 52] width 331 height 33
type input "[PERSON_NAME]"
click at [201, 87] on input "I agree to the Terms ." at bounding box center [207, 89] width 24 height 24
checkbox input "true"
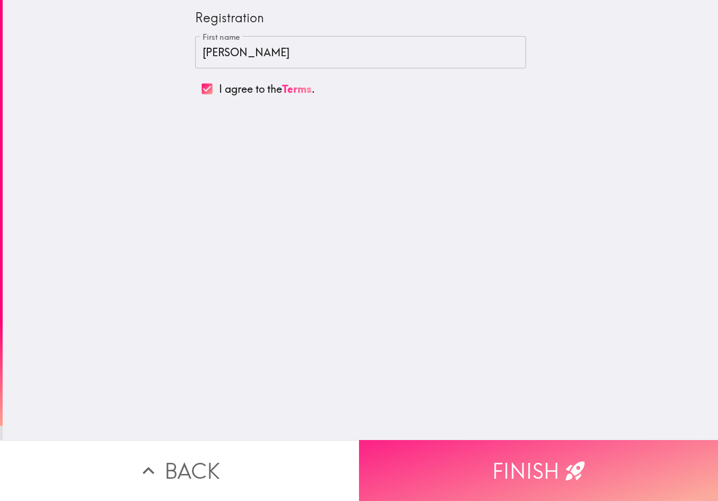
click at [622, 440] on button "Finish" at bounding box center [538, 470] width 359 height 61
